Goal: Transaction & Acquisition: Subscribe to service/newsletter

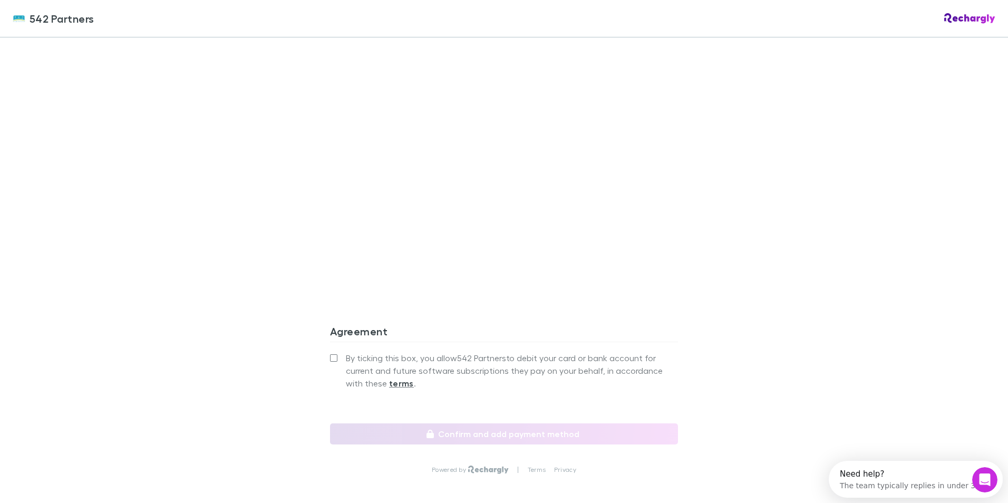
scroll to position [844, 0]
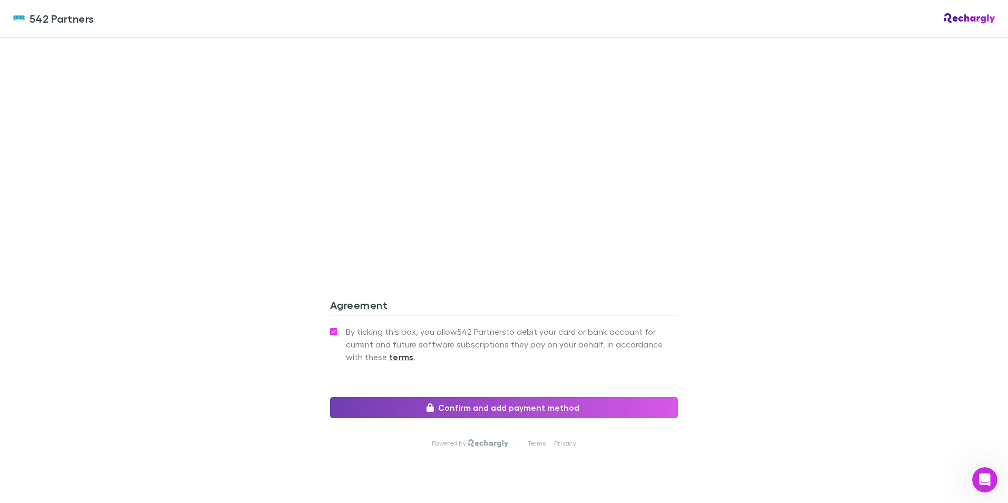
click at [516, 397] on button "Confirm and add payment method" at bounding box center [504, 407] width 348 height 21
